Goal: Find specific page/section: Find specific page/section

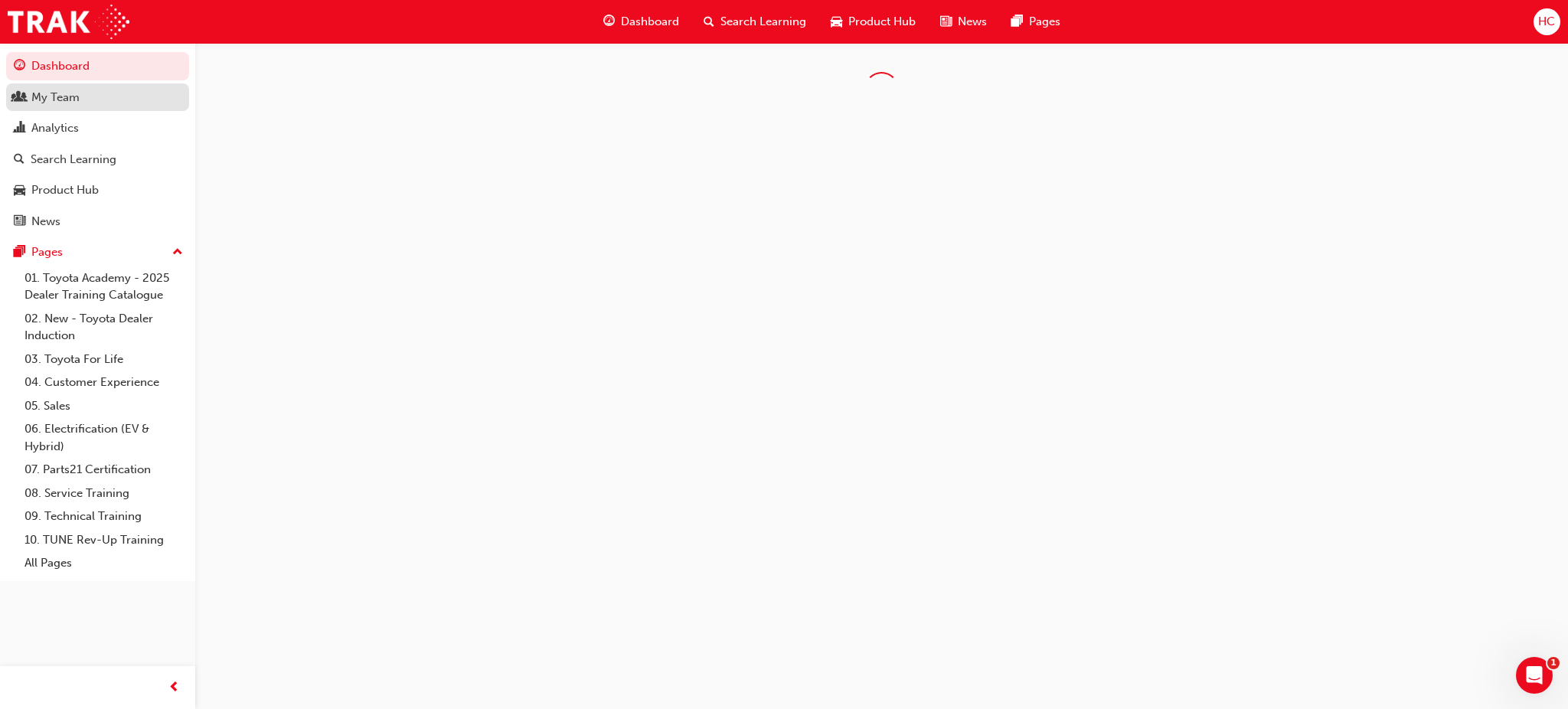
click at [66, 92] on div "My Team" at bounding box center [56, 97] width 48 height 17
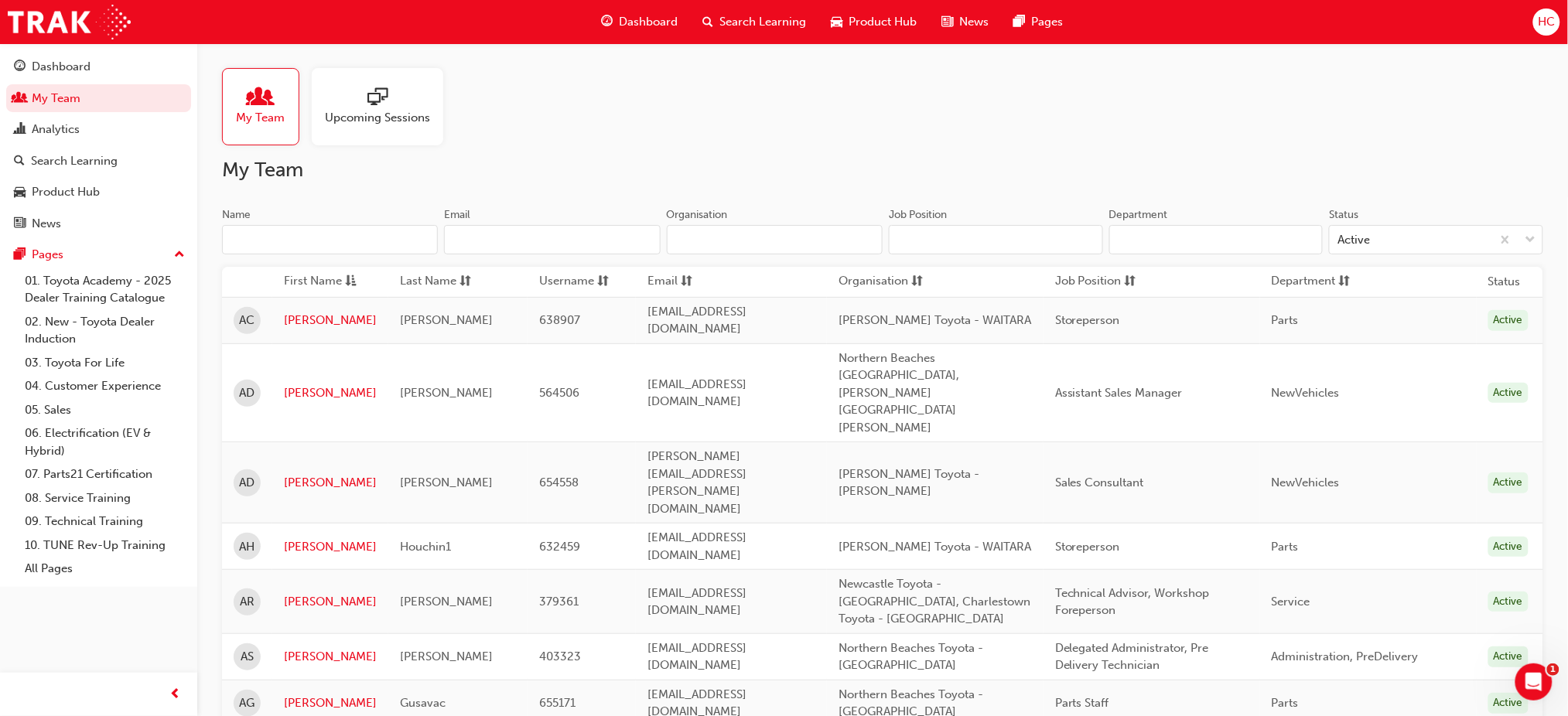
click at [312, 232] on input "Name" at bounding box center [330, 239] width 216 height 29
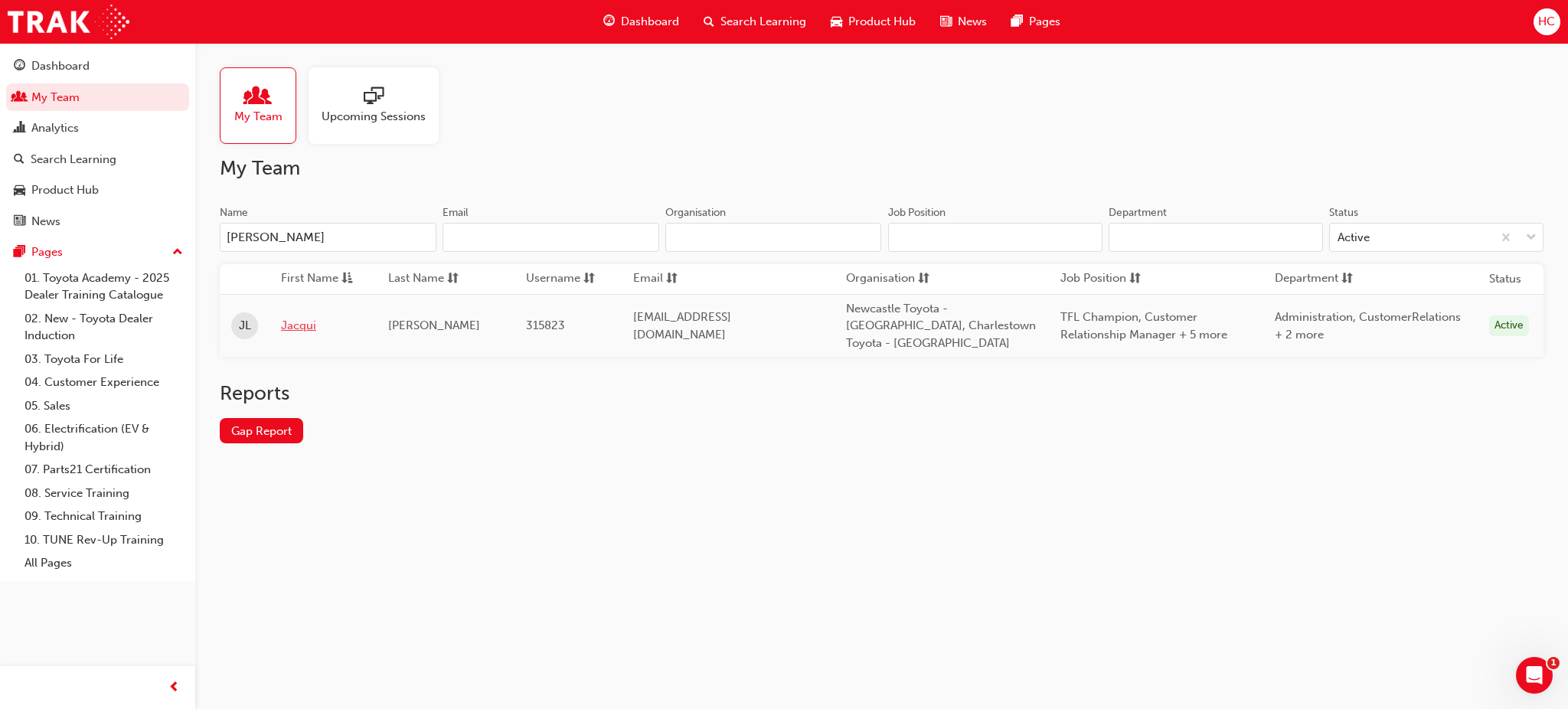
type input "[PERSON_NAME]"
click at [297, 318] on link "Jacqui" at bounding box center [323, 326] width 84 height 17
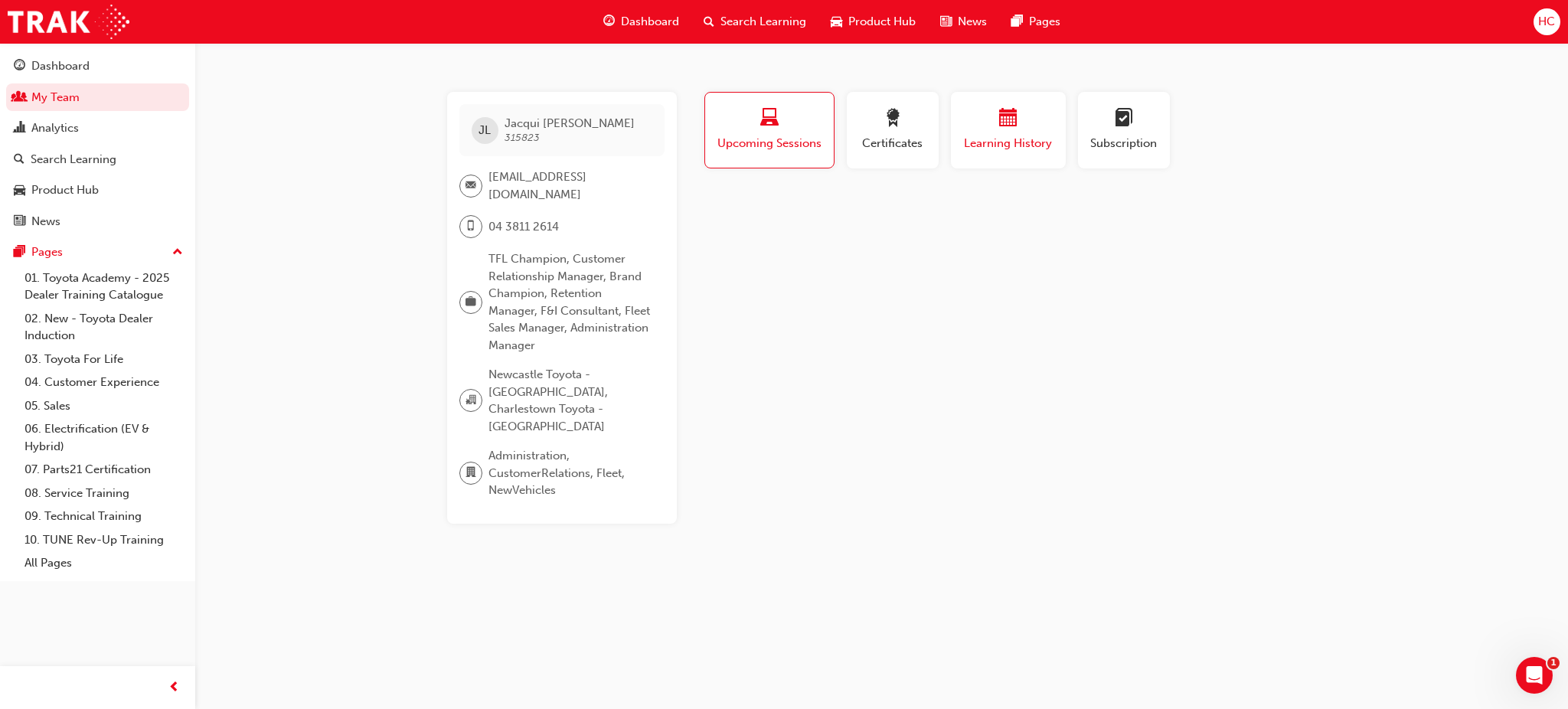
click at [989, 135] on span "Learning History" at bounding box center [1007, 144] width 91 height 17
